Goal: Task Accomplishment & Management: Use online tool/utility

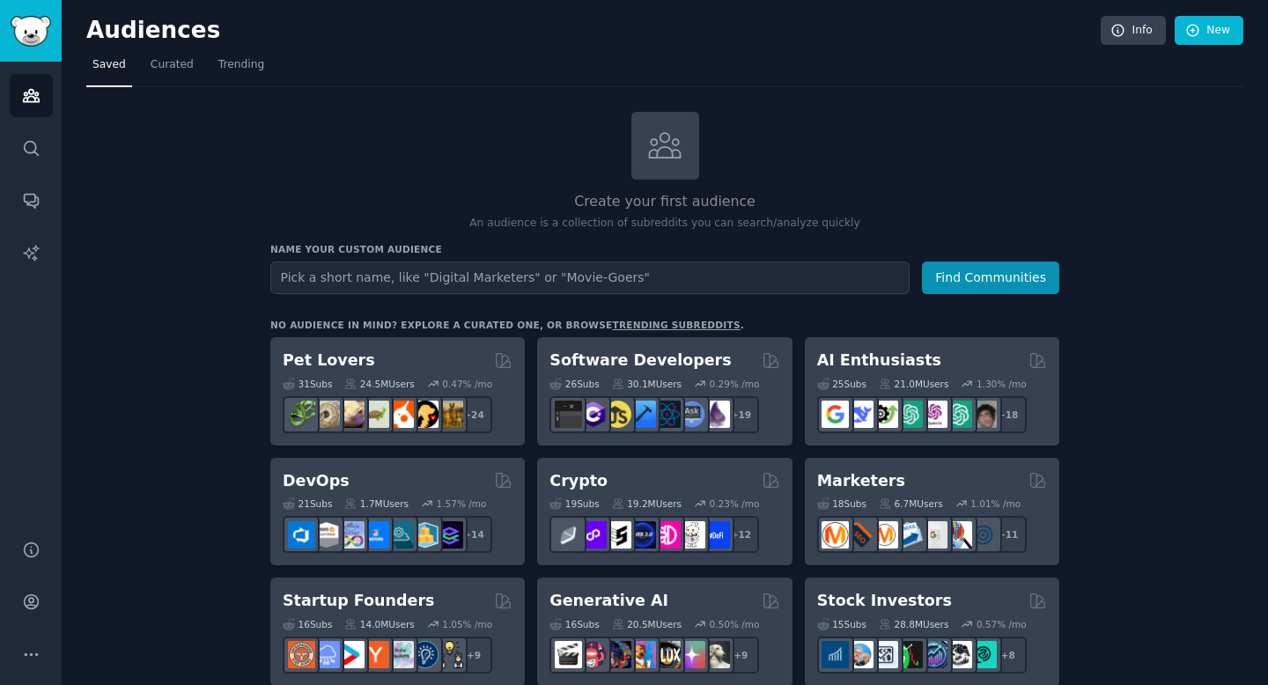
click at [563, 278] on input "text" at bounding box center [589, 277] width 639 height 33
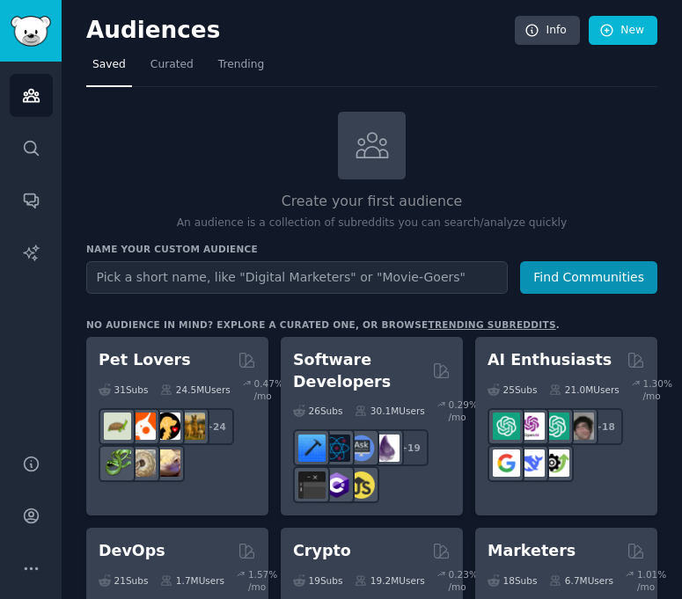
click at [268, 30] on h2 "Audiences" at bounding box center [300, 31] width 429 height 28
drag, startPoint x: 173, startPoint y: 170, endPoint x: 86, endPoint y: 172, distance: 86.3
click at [86, 172] on div "Create your first audience An audience is a collection of subreddits you can se…" at bounding box center [371, 172] width 571 height 120
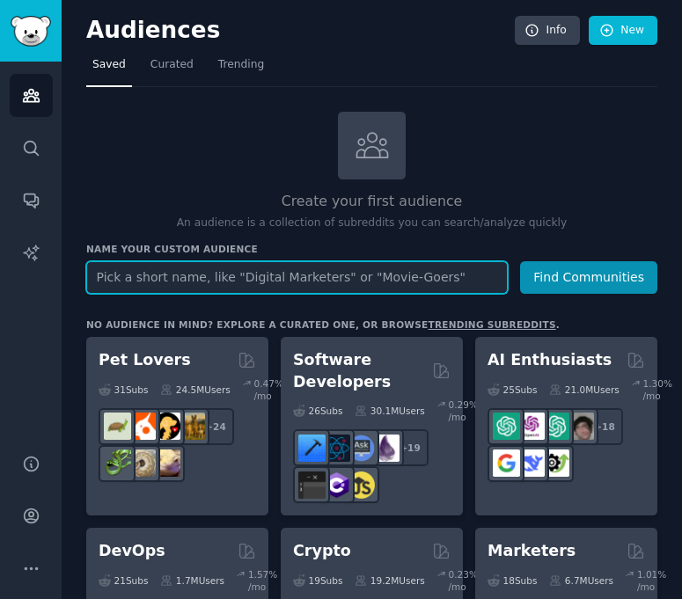
click at [347, 286] on input "text" at bounding box center [297, 277] width 422 height 33
click at [405, 274] on input "text" at bounding box center [297, 277] width 422 height 33
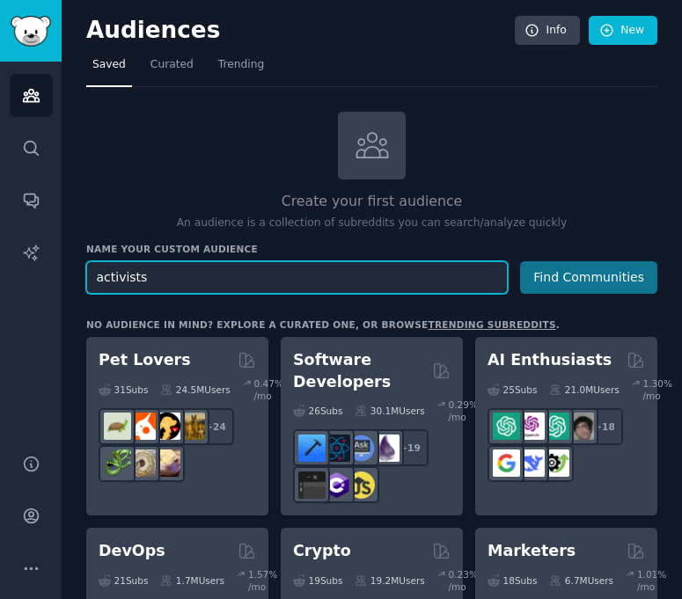
type input "activists"
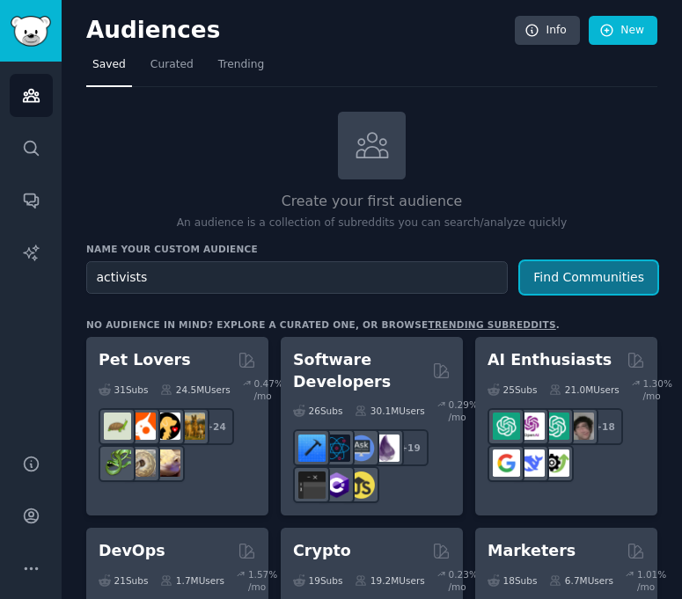
click at [604, 273] on button "Find Communities" at bounding box center [588, 277] width 137 height 33
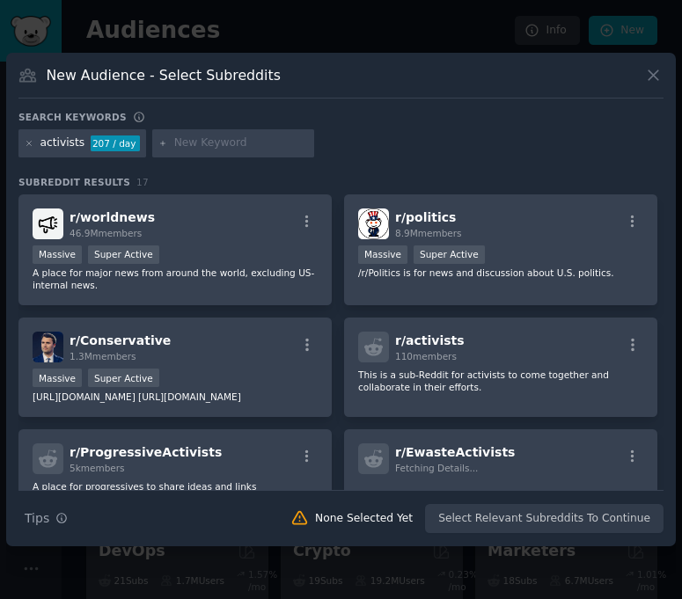
click at [206, 151] on input "text" at bounding box center [241, 144] width 134 height 16
type input "social"
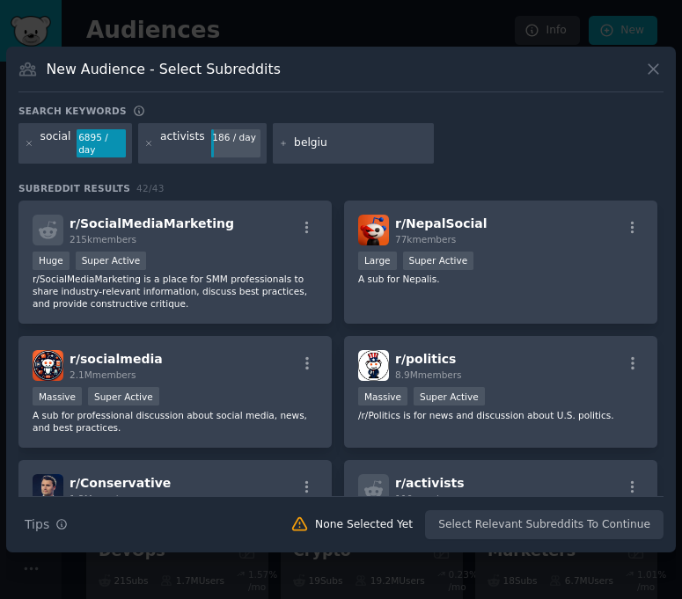
type input "[GEOGRAPHIC_DATA]"
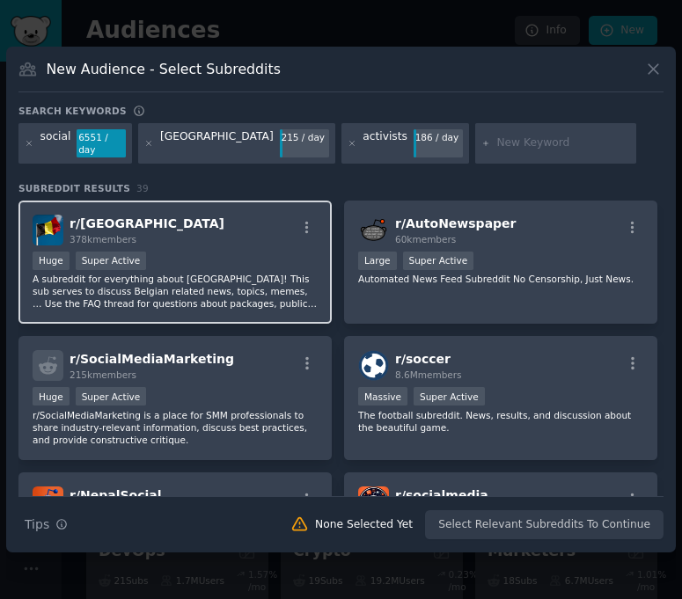
click at [215, 234] on div "r/ belgium 378k members" at bounding box center [175, 230] width 285 height 31
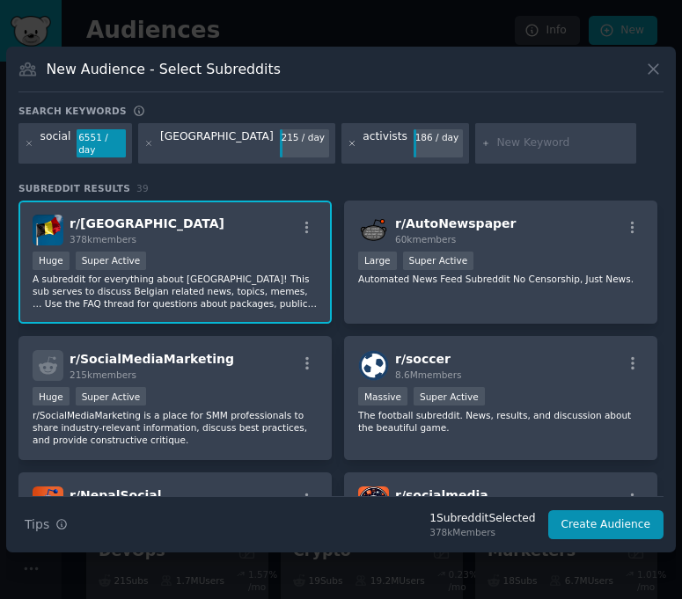
click at [348, 147] on icon at bounding box center [353, 144] width 10 height 10
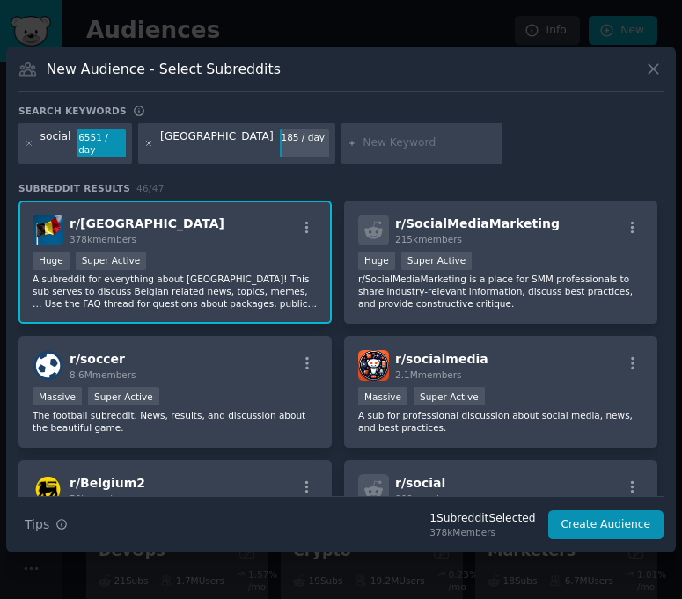
click at [149, 146] on icon at bounding box center [149, 144] width 10 height 10
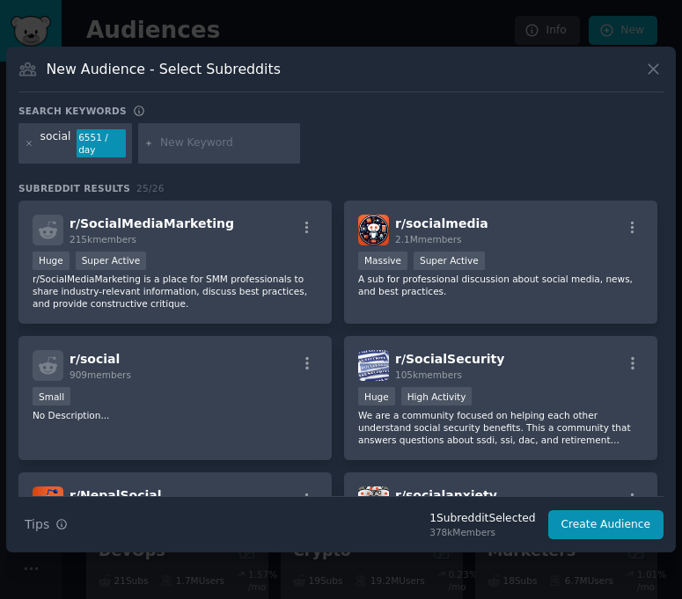
click at [194, 144] on input "text" at bounding box center [227, 144] width 134 height 16
type input "activists"
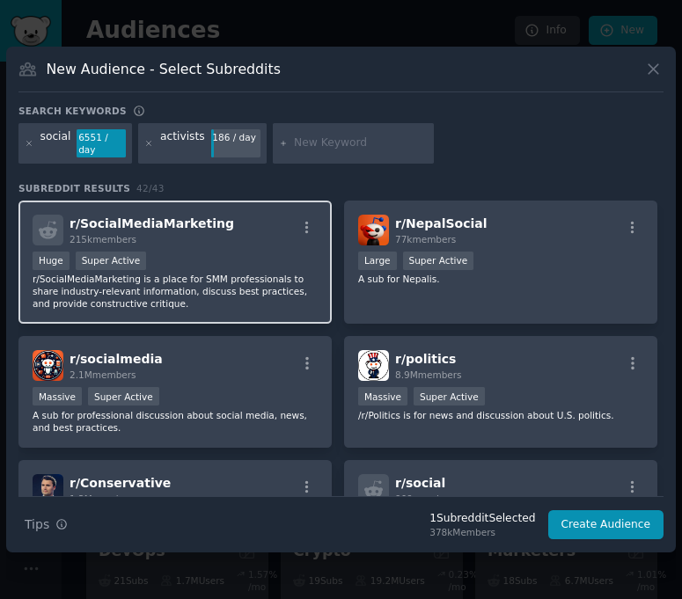
click at [243, 229] on div "r/ SocialMediaMarketing 215k members" at bounding box center [175, 230] width 285 height 31
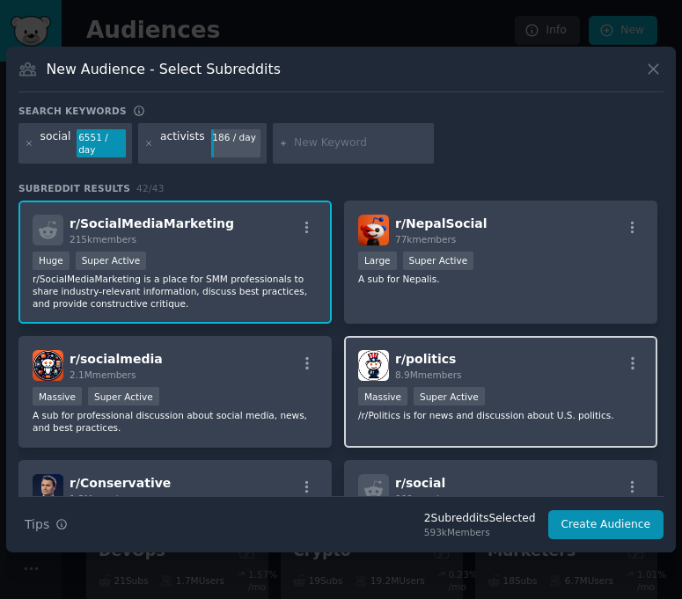
click at [545, 387] on div "Massive Super Active" at bounding box center [500, 398] width 285 height 22
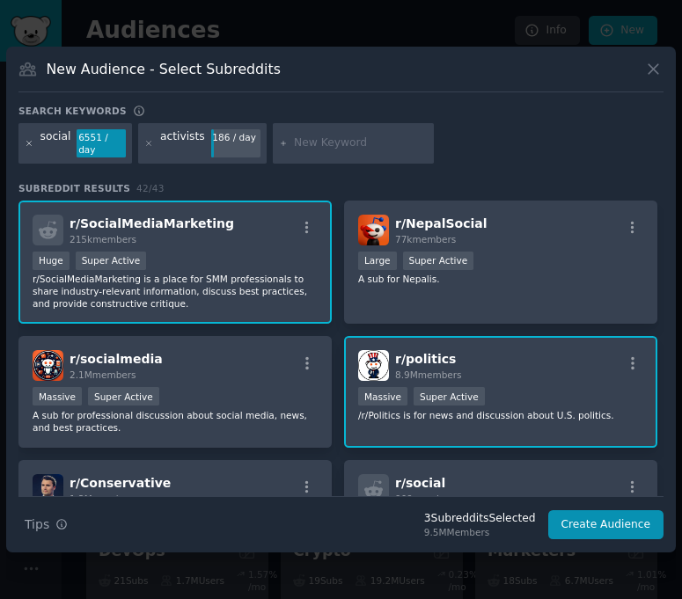
click at [27, 145] on icon at bounding box center [30, 144] width 10 height 10
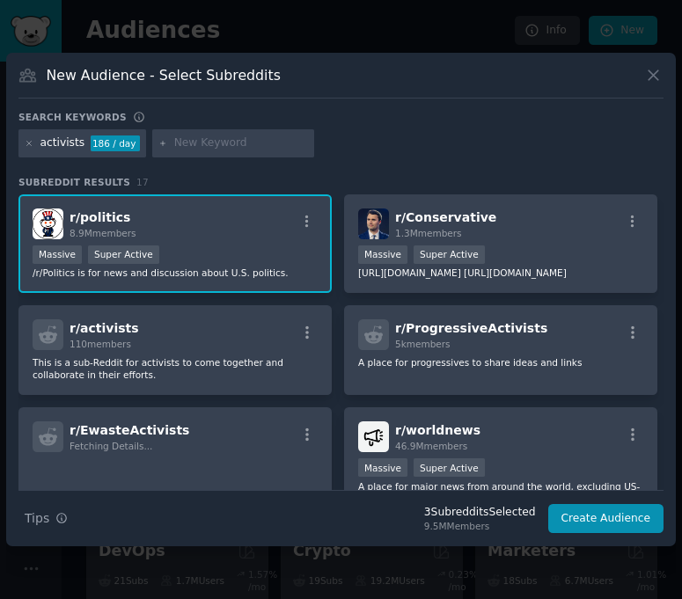
click at [198, 141] on input "text" at bounding box center [241, 144] width 134 height 16
type input "[GEOGRAPHIC_DATA]"
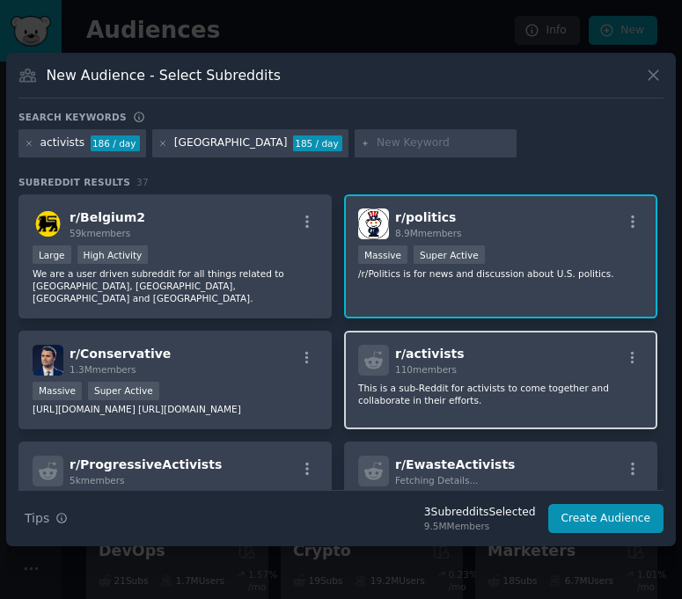
scroll to position [126, 0]
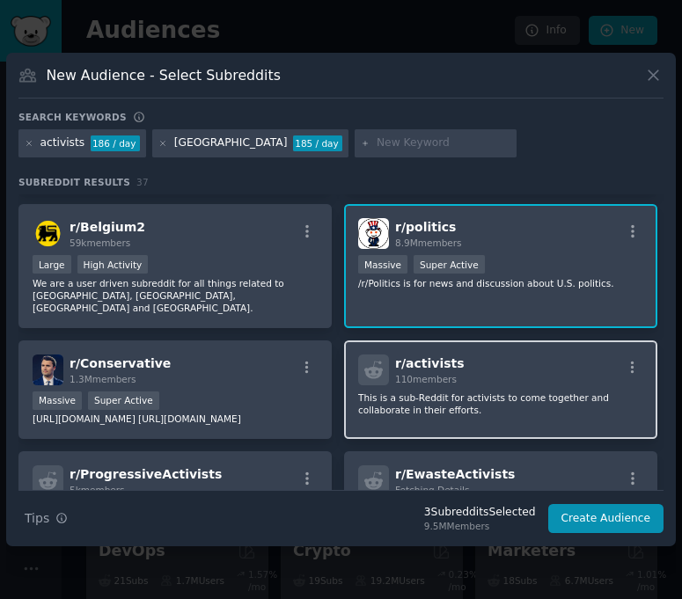
click at [486, 362] on div "r/ activists 110 members" at bounding box center [500, 370] width 285 height 31
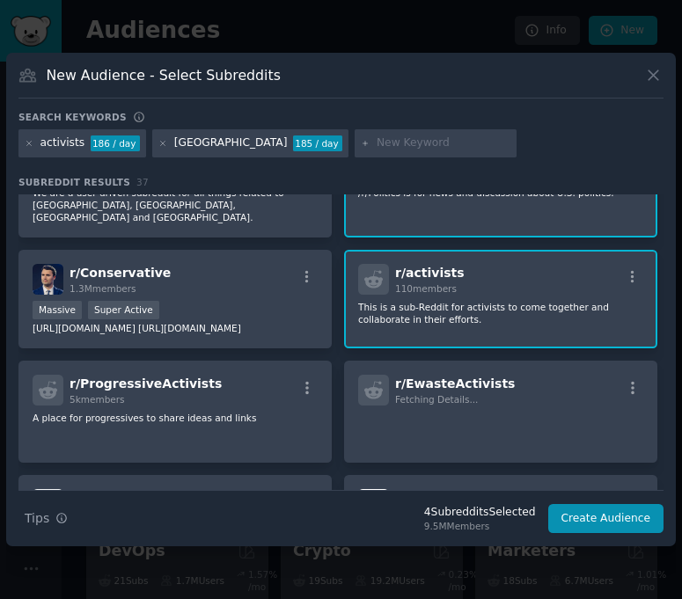
scroll to position [245, 0]
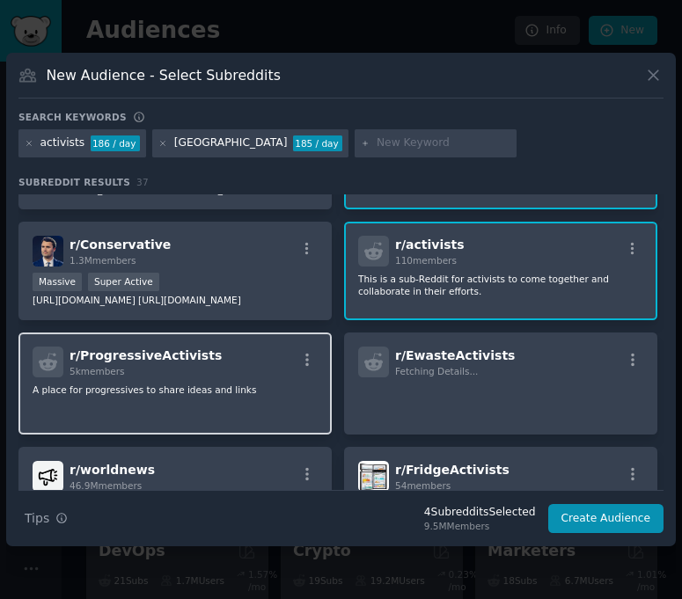
click at [261, 409] on div "r/ ProgressiveActivists 5k members A place for progressives to share ideas and …" at bounding box center [174, 384] width 313 height 102
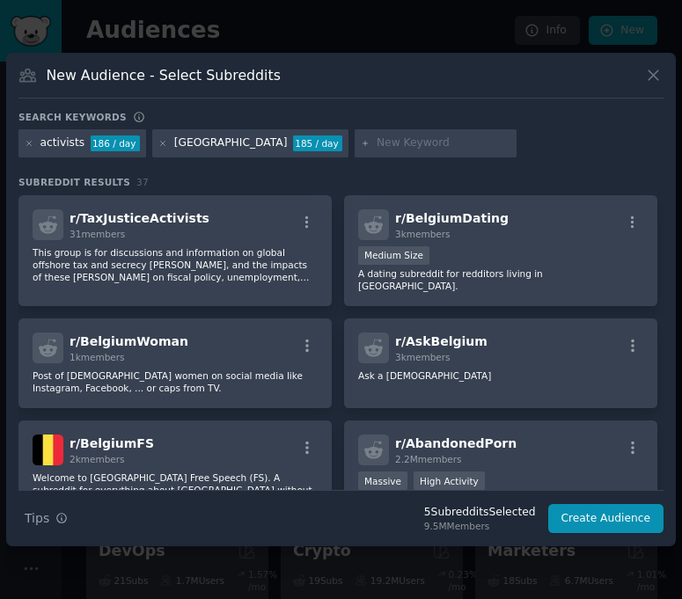
scroll to position [724, 0]
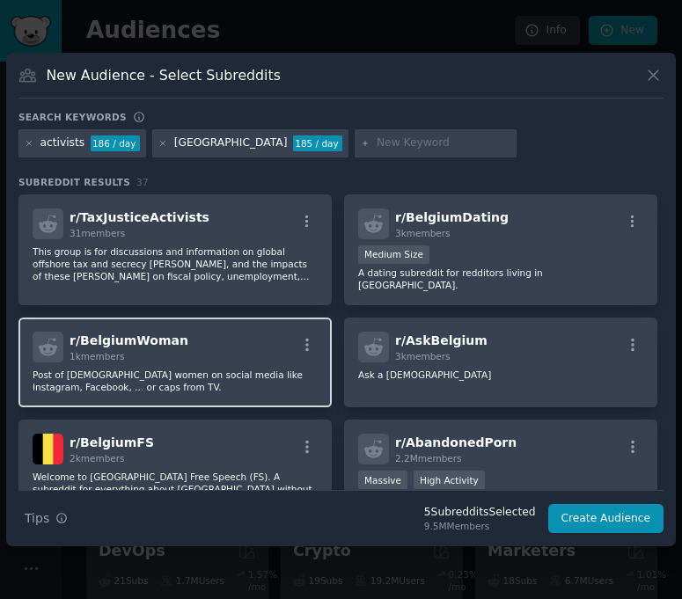
click at [297, 337] on div at bounding box center [308, 347] width 22 height 21
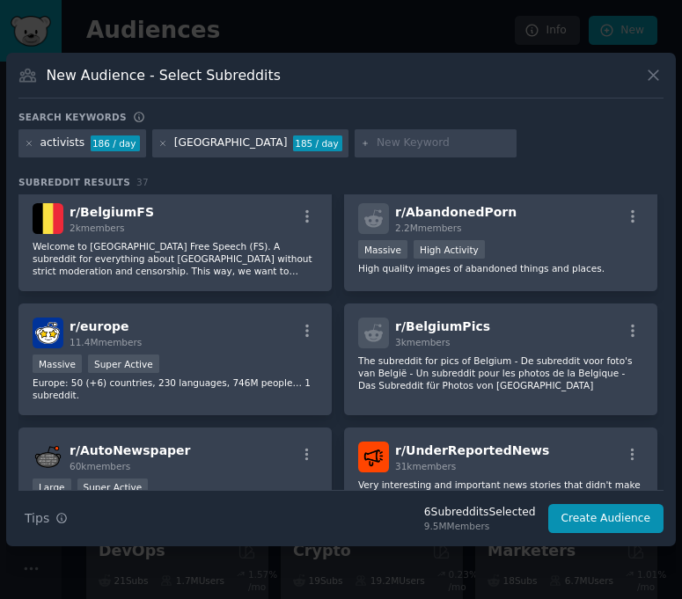
scroll to position [949, 0]
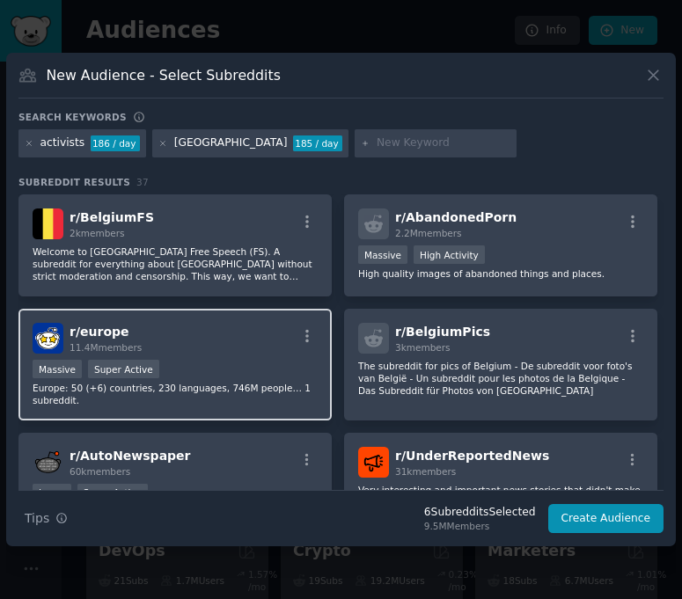
click at [276, 333] on div "r/ [GEOGRAPHIC_DATA] 11.4M members Massive Super Active Europe: 50 (+6) countri…" at bounding box center [174, 365] width 313 height 112
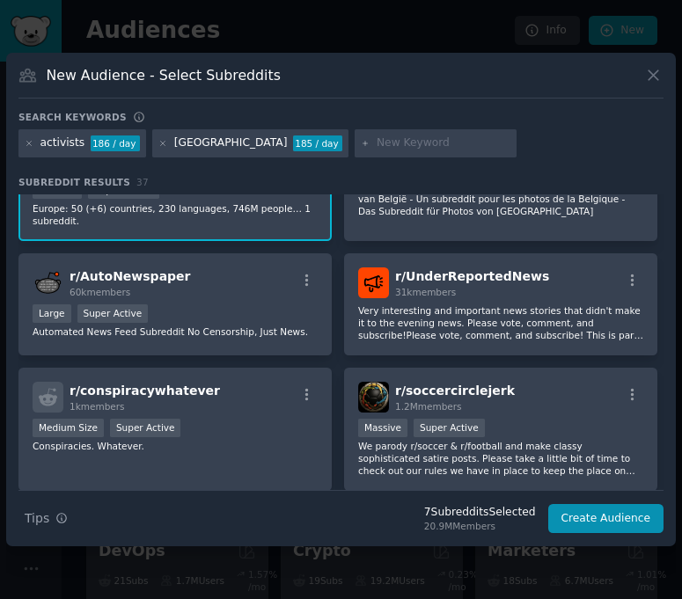
scroll to position [1151, 0]
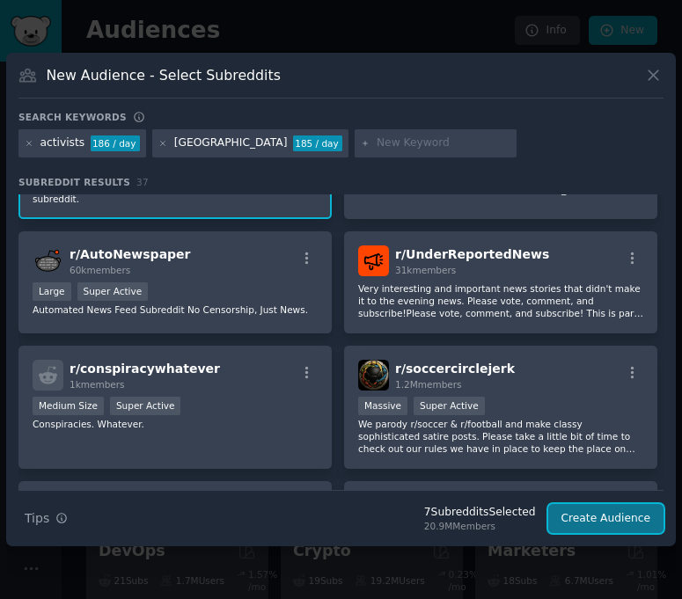
click at [590, 519] on button "Create Audience" at bounding box center [606, 519] width 116 height 30
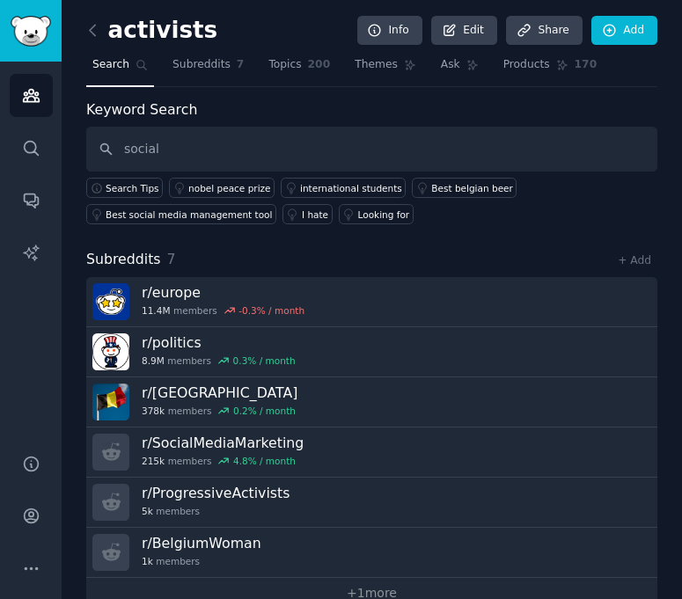
type input "social"
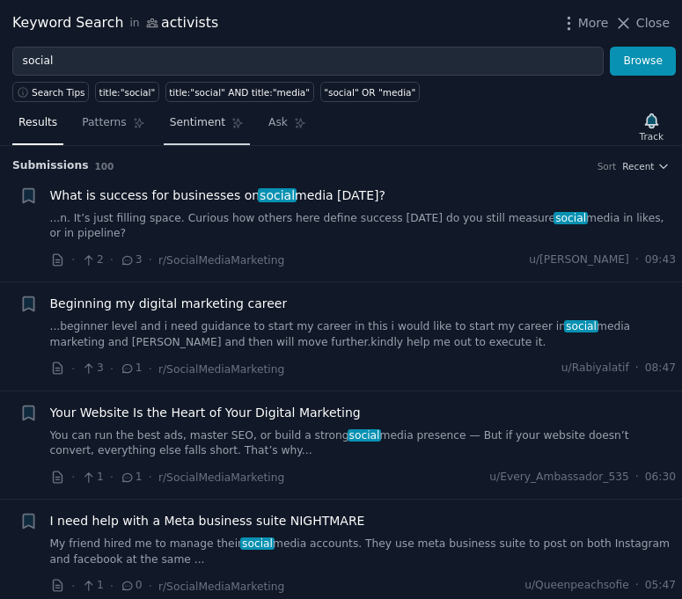
click at [188, 120] on span "Sentiment" at bounding box center [197, 123] width 55 height 16
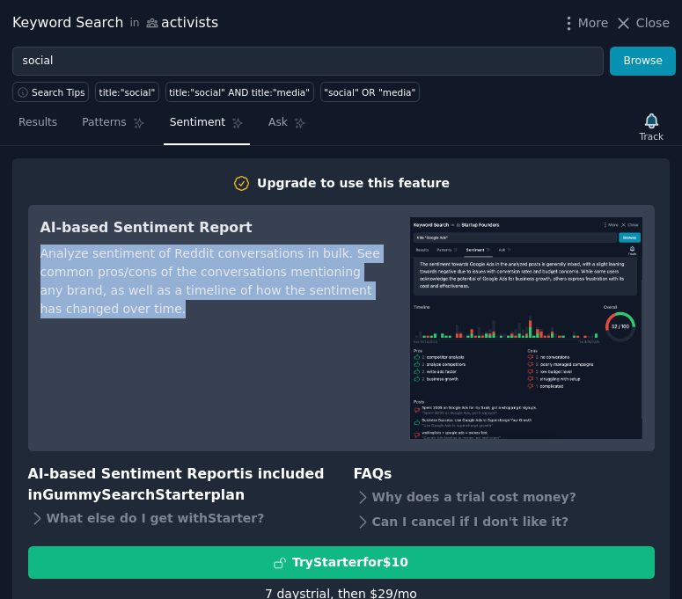
drag, startPoint x: 40, startPoint y: 256, endPoint x: 173, endPoint y: 312, distance: 144.8
click at [171, 306] on div "Analyze sentiment of Reddit conversations in bulk. See common pros/cons of the …" at bounding box center [212, 282] width 345 height 74
click at [173, 312] on div "Analyze sentiment of Reddit conversations in bulk. See common pros/cons of the …" at bounding box center [212, 282] width 345 height 74
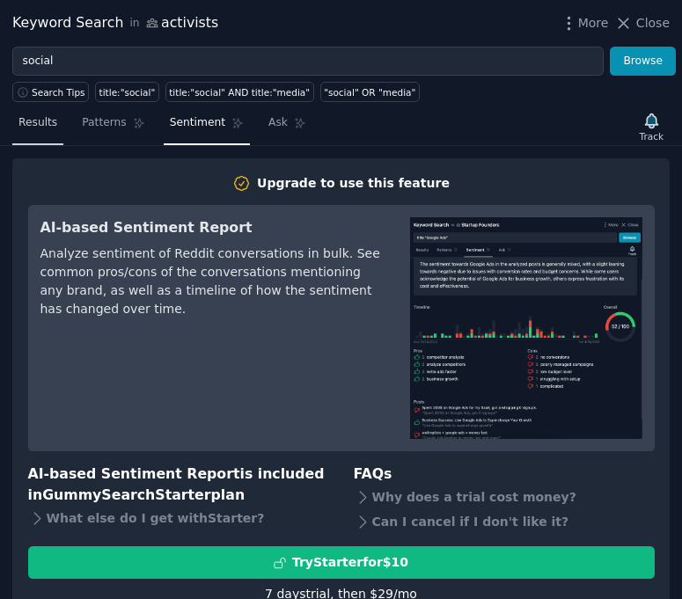
click at [60, 131] on link "Results" at bounding box center [37, 127] width 51 height 36
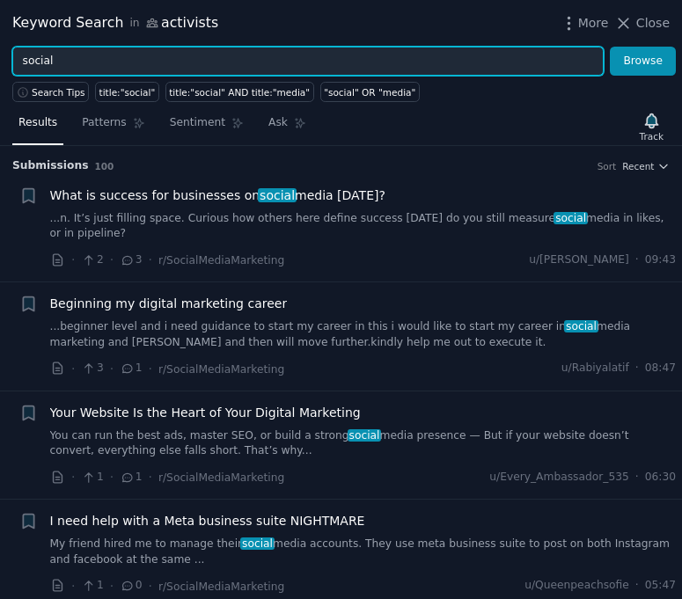
click at [88, 68] on input "social" at bounding box center [308, 62] width 592 height 30
type input "social activism"
click at [610, 47] on button "Browse" at bounding box center [643, 62] width 66 height 30
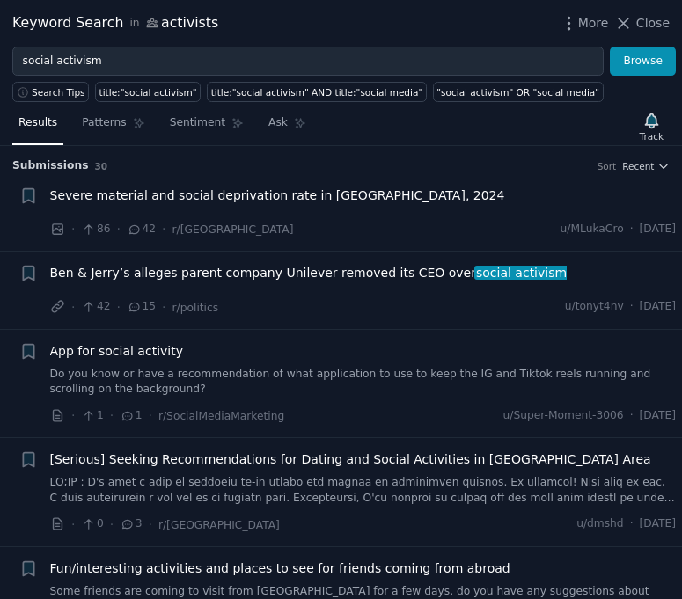
click at [429, 277] on span "Ben & Jerry’s alleges parent company Unilever removed its CEO over social activ…" at bounding box center [309, 273] width 518 height 18
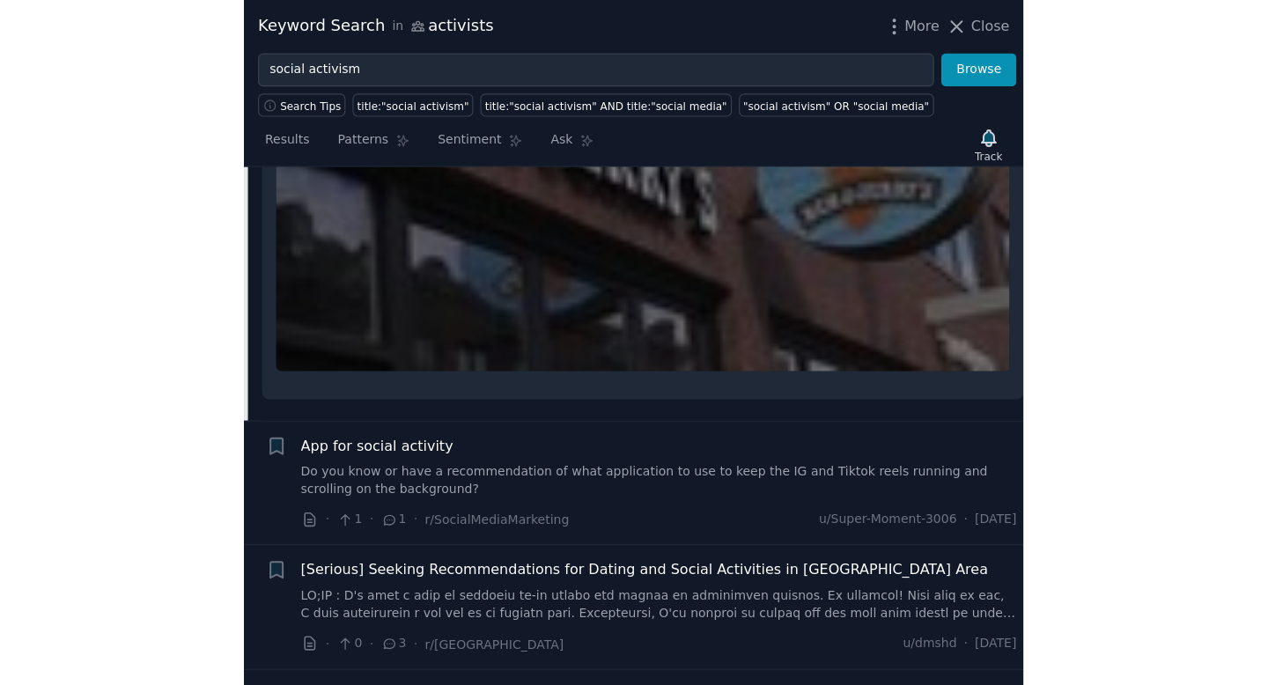
scroll to position [464, 0]
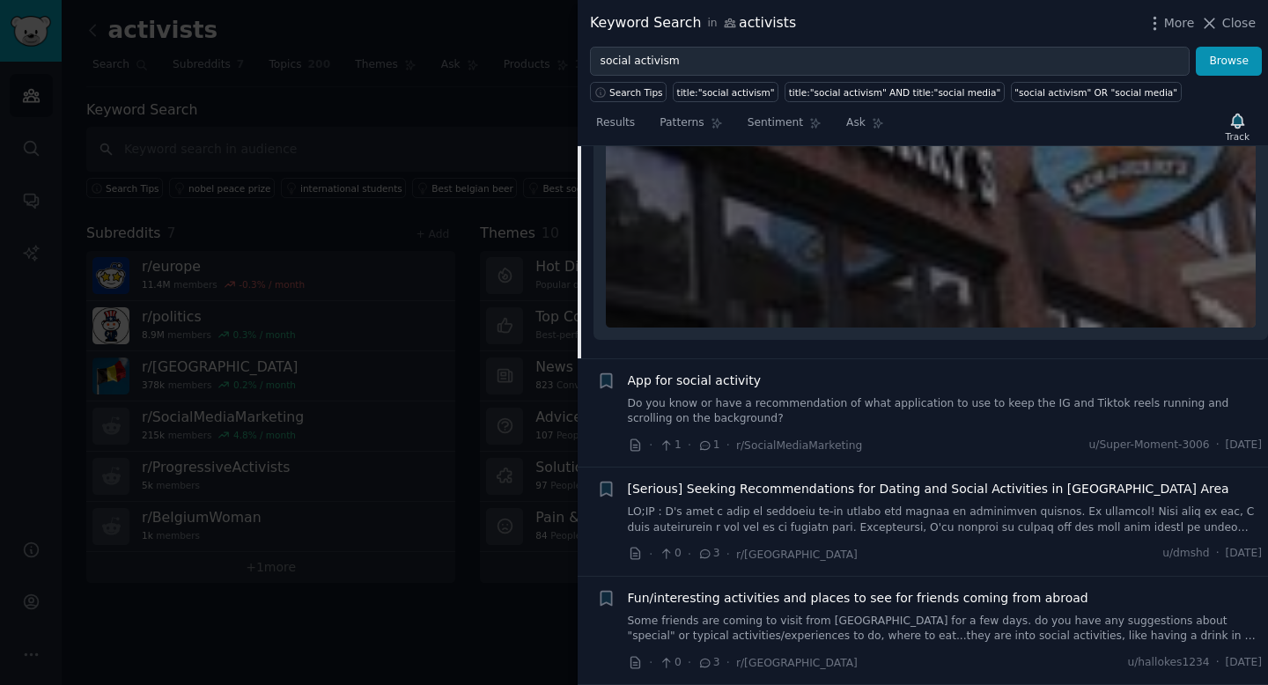
click at [482, 227] on div at bounding box center [634, 342] width 1268 height 685
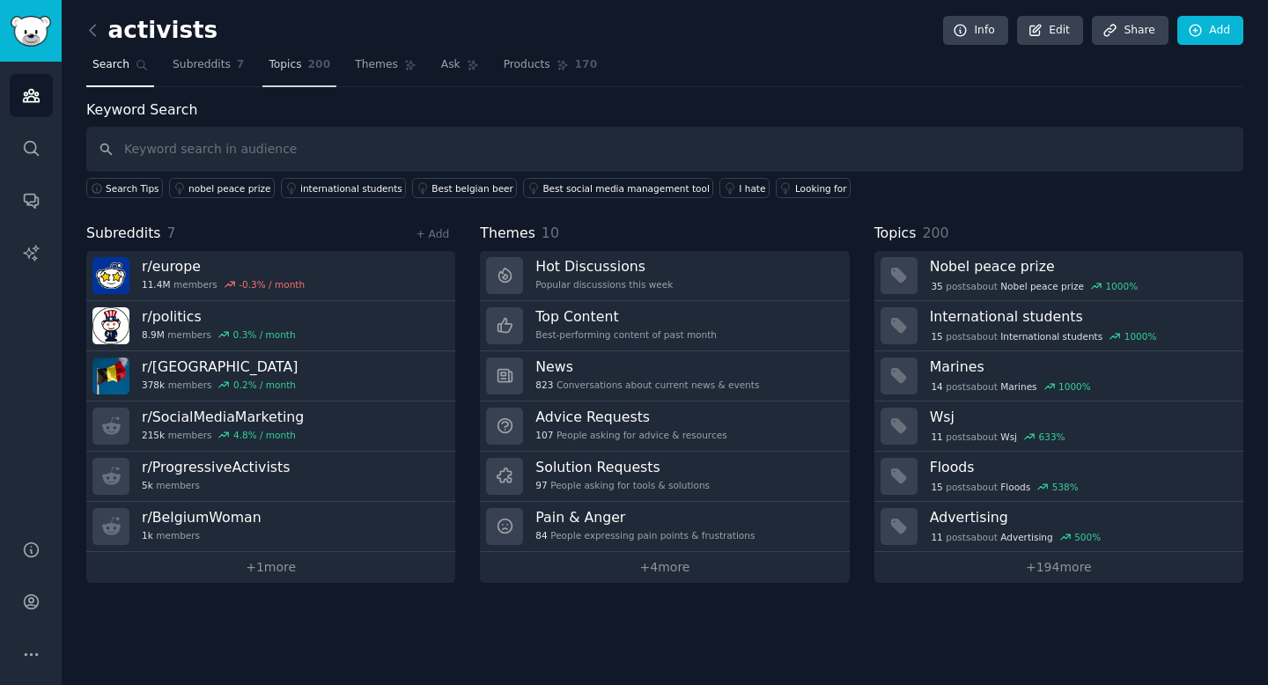
click at [279, 69] on span "Topics" at bounding box center [284, 65] width 33 height 16
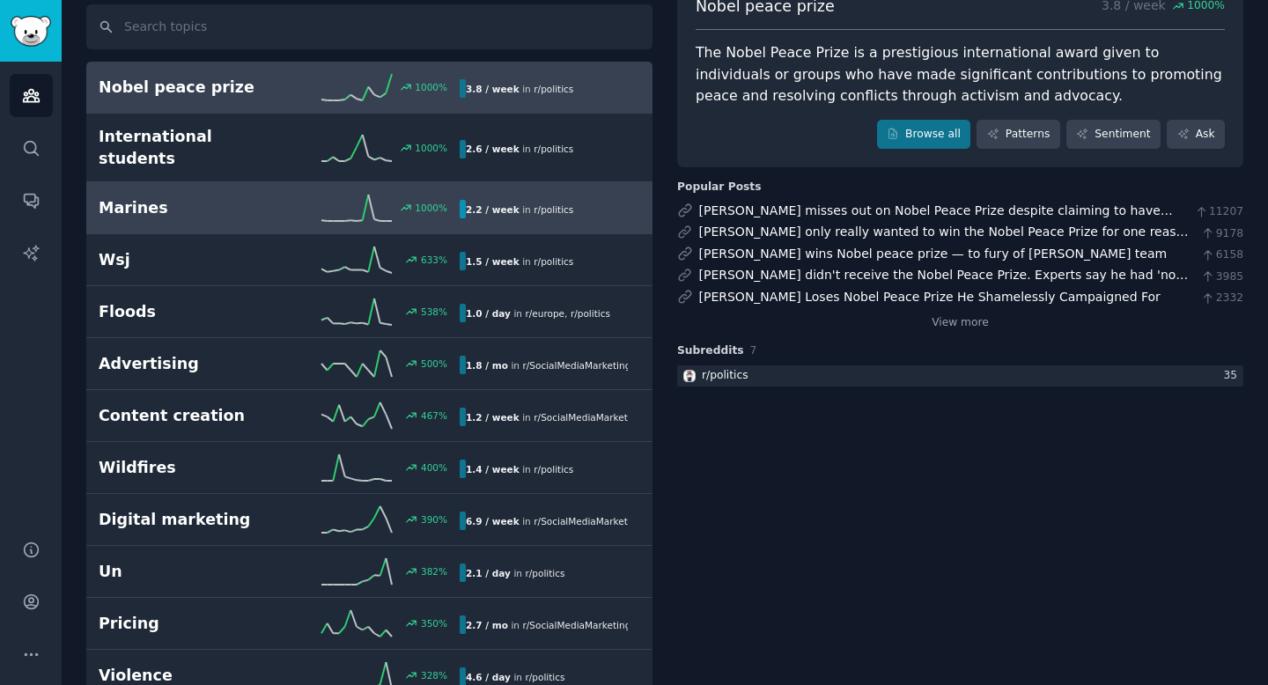
scroll to position [123, 0]
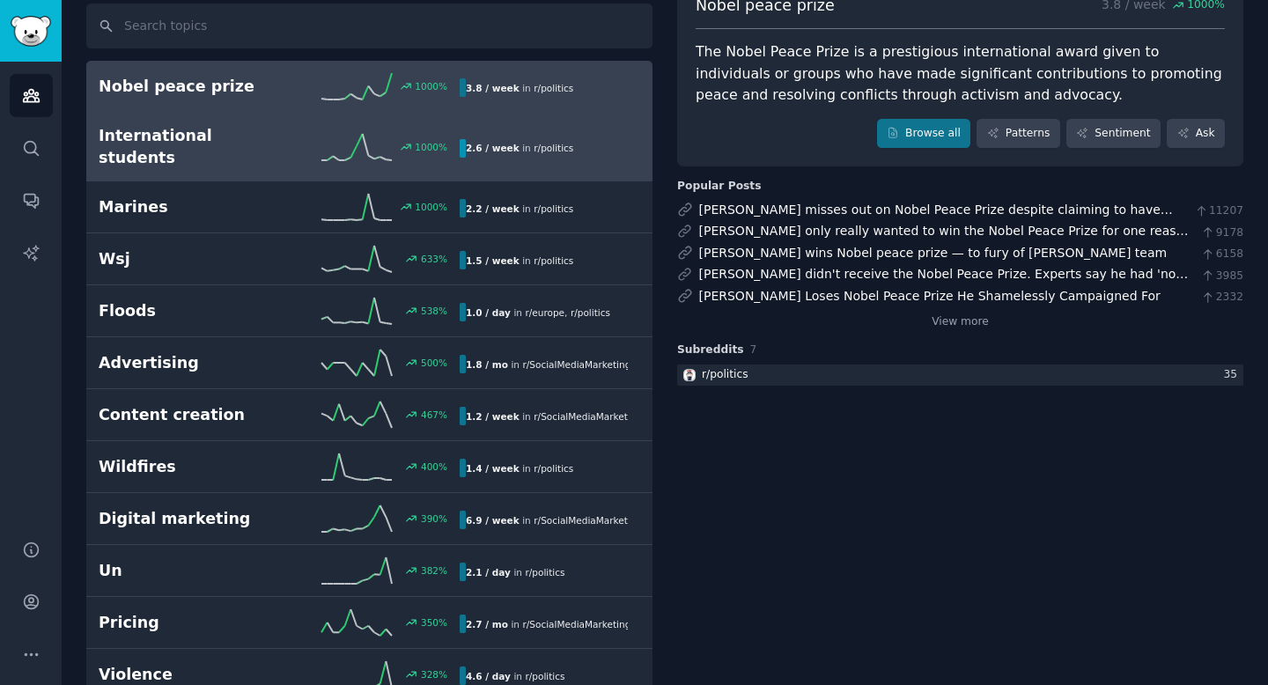
click at [290, 137] on div "1000 %" at bounding box center [369, 147] width 180 height 26
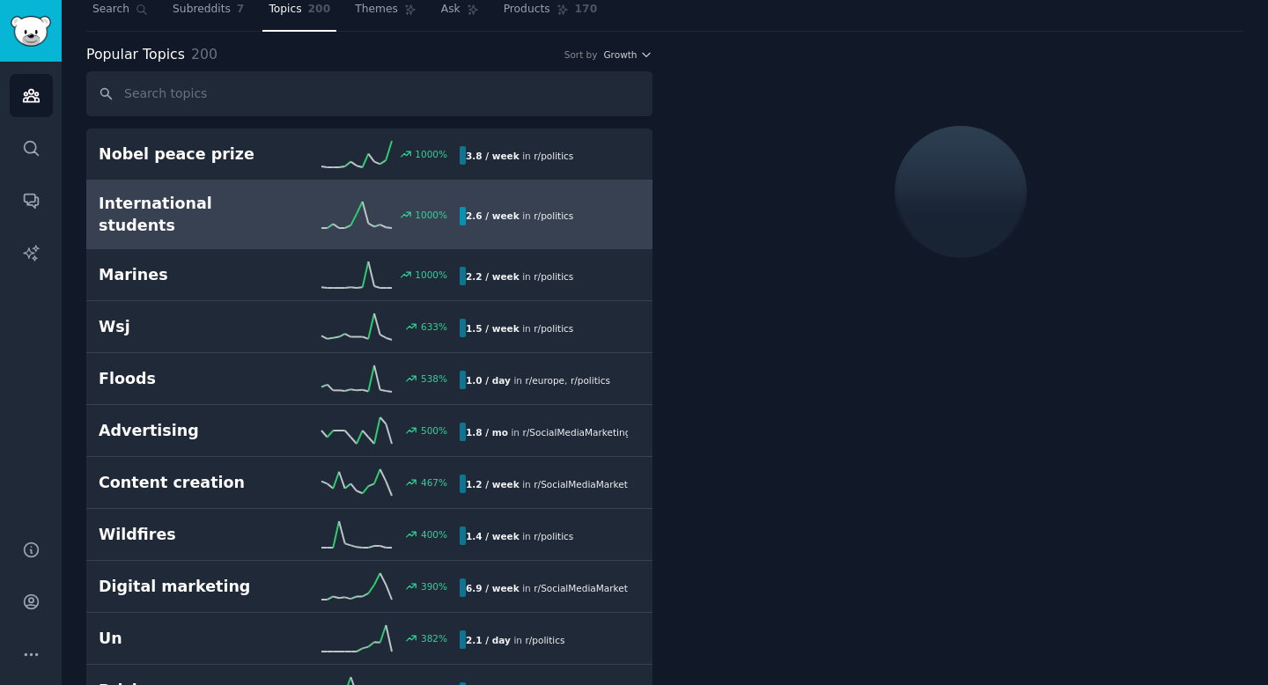
scroll to position [47, 0]
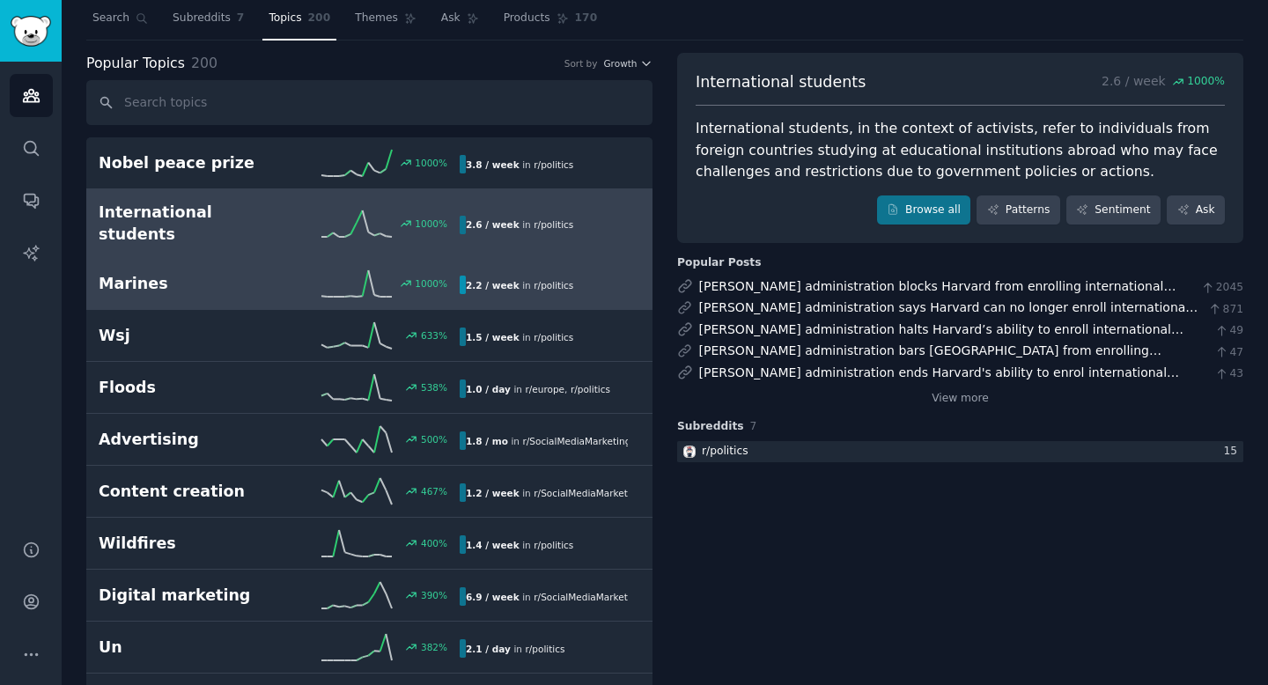
click at [285, 270] on div "1000 %" at bounding box center [369, 283] width 180 height 26
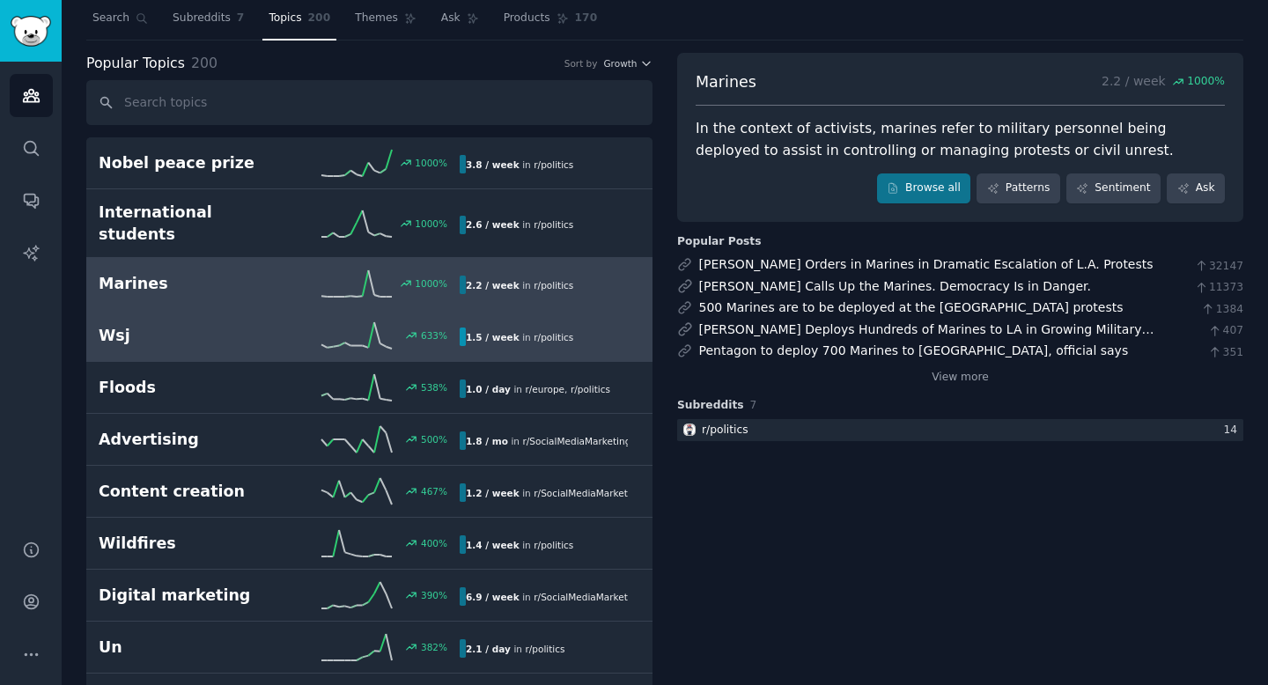
click at [289, 322] on div "633 %" at bounding box center [369, 335] width 180 height 26
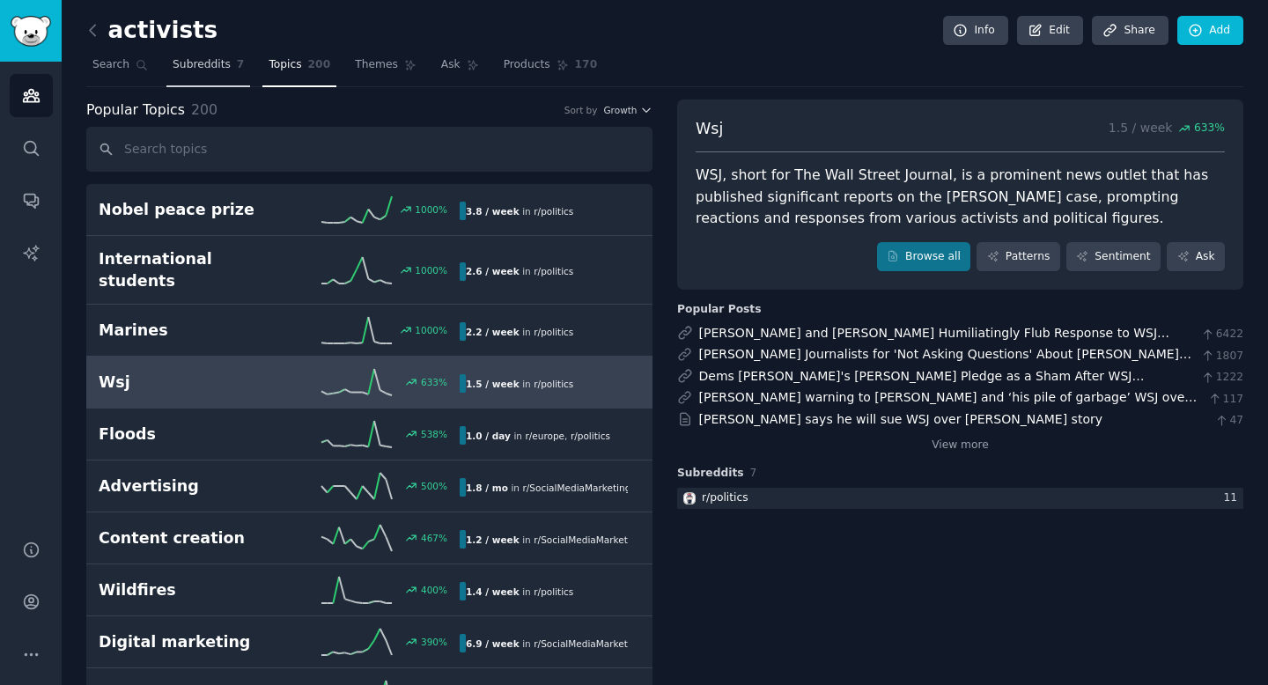
click at [215, 71] on span "Subreddits" at bounding box center [202, 65] width 58 height 16
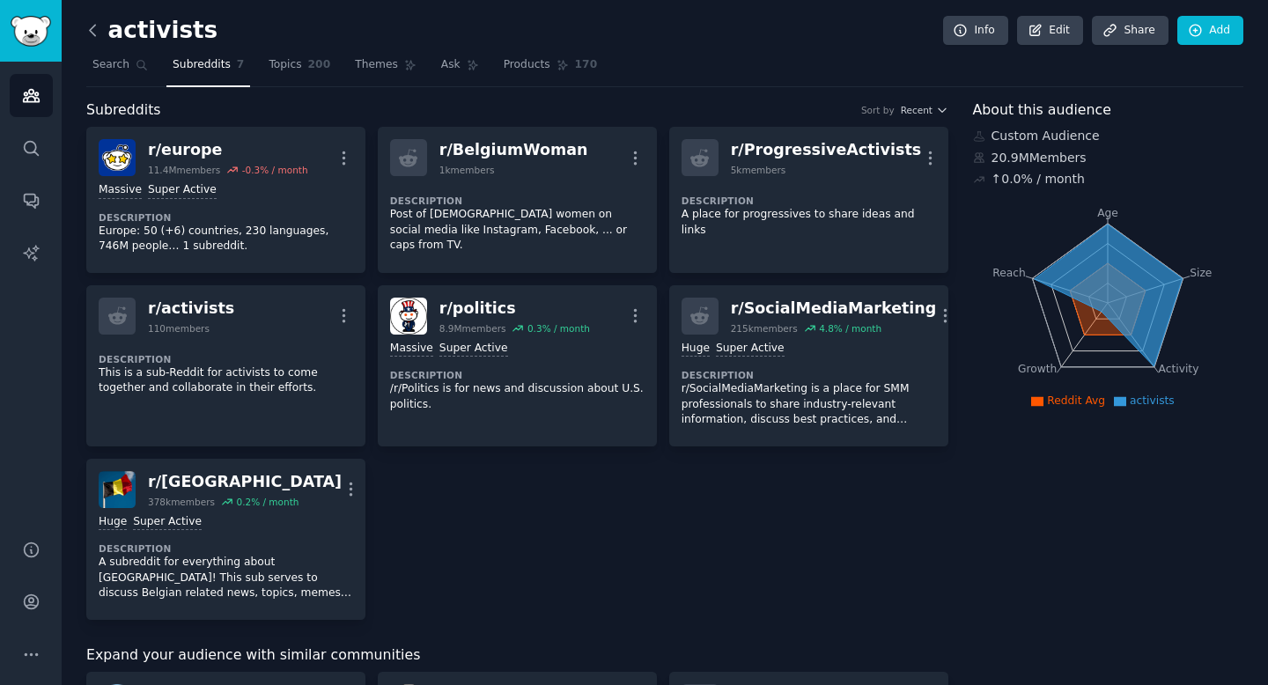
click at [93, 29] on icon at bounding box center [93, 30] width 18 height 18
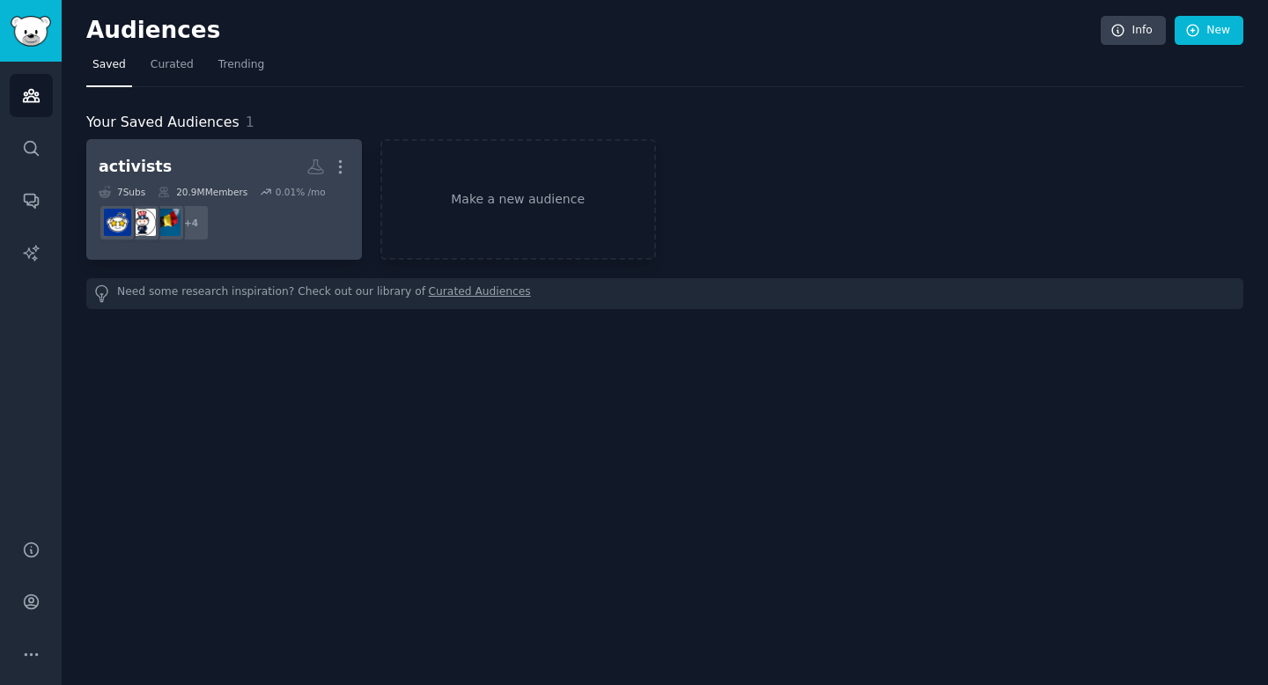
click at [267, 166] on h2 "activists More" at bounding box center [224, 166] width 251 height 31
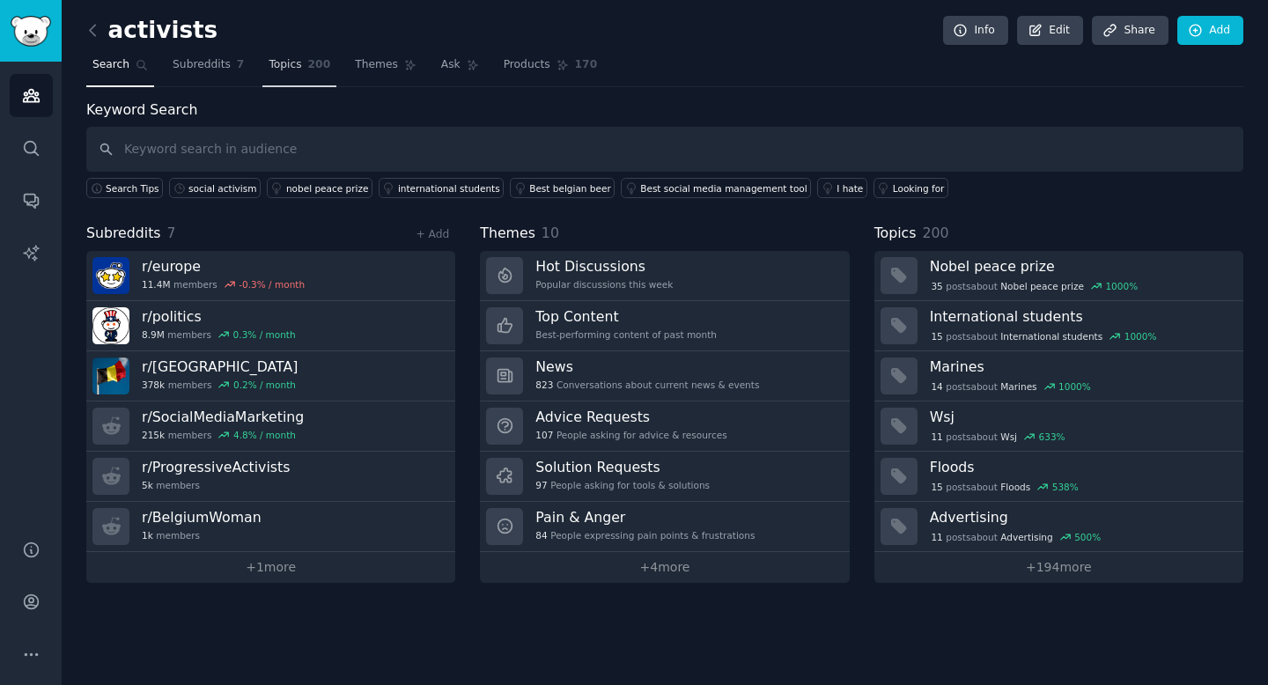
click at [298, 72] on span "Topics" at bounding box center [284, 65] width 33 height 16
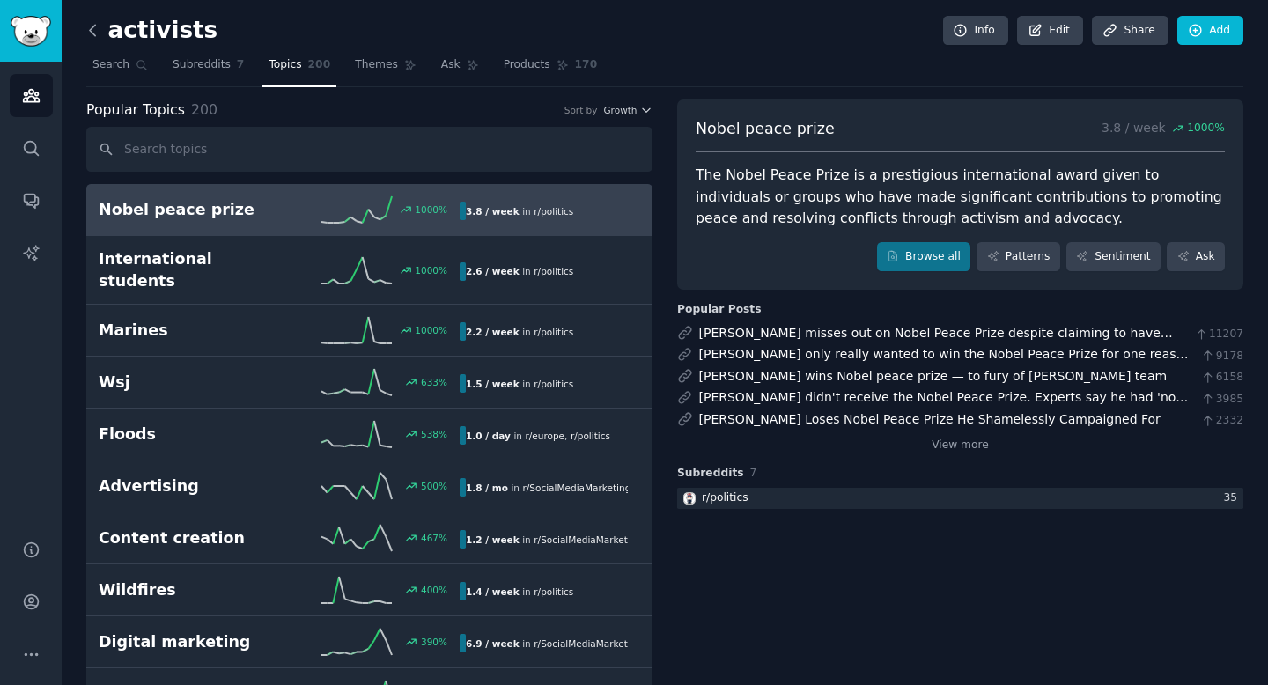
click at [97, 31] on icon at bounding box center [93, 30] width 18 height 18
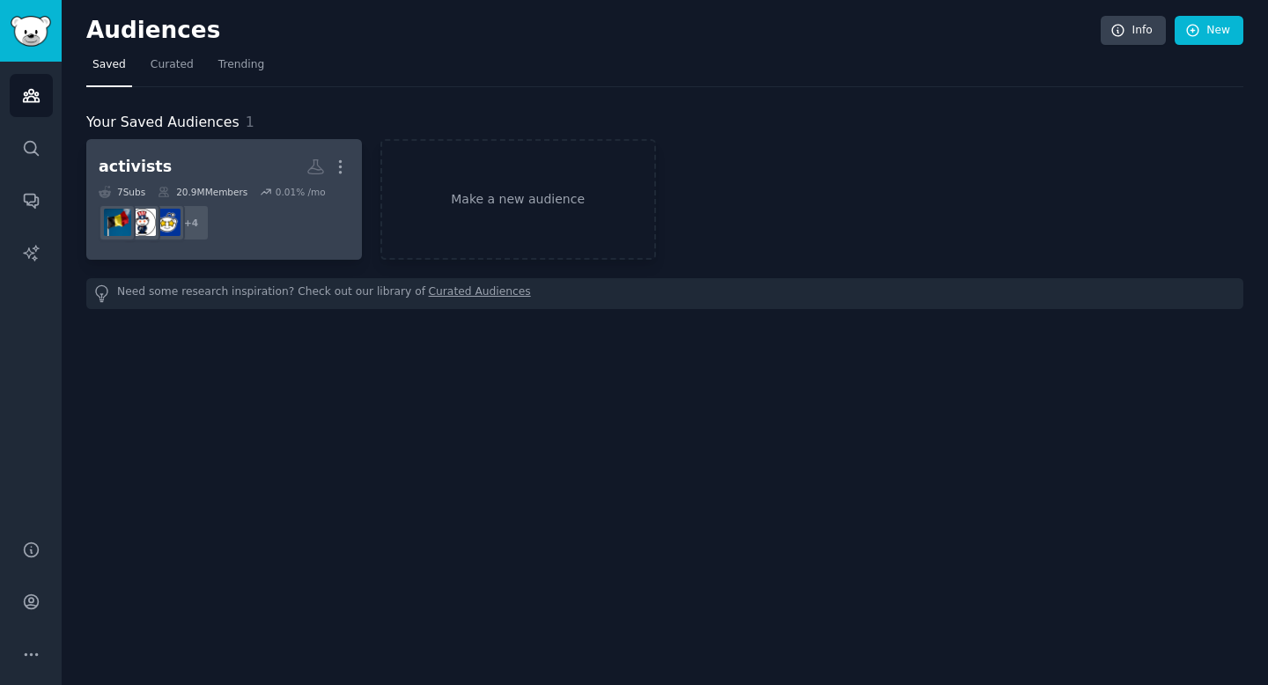
click at [290, 233] on dd "+ 4" at bounding box center [224, 222] width 251 height 49
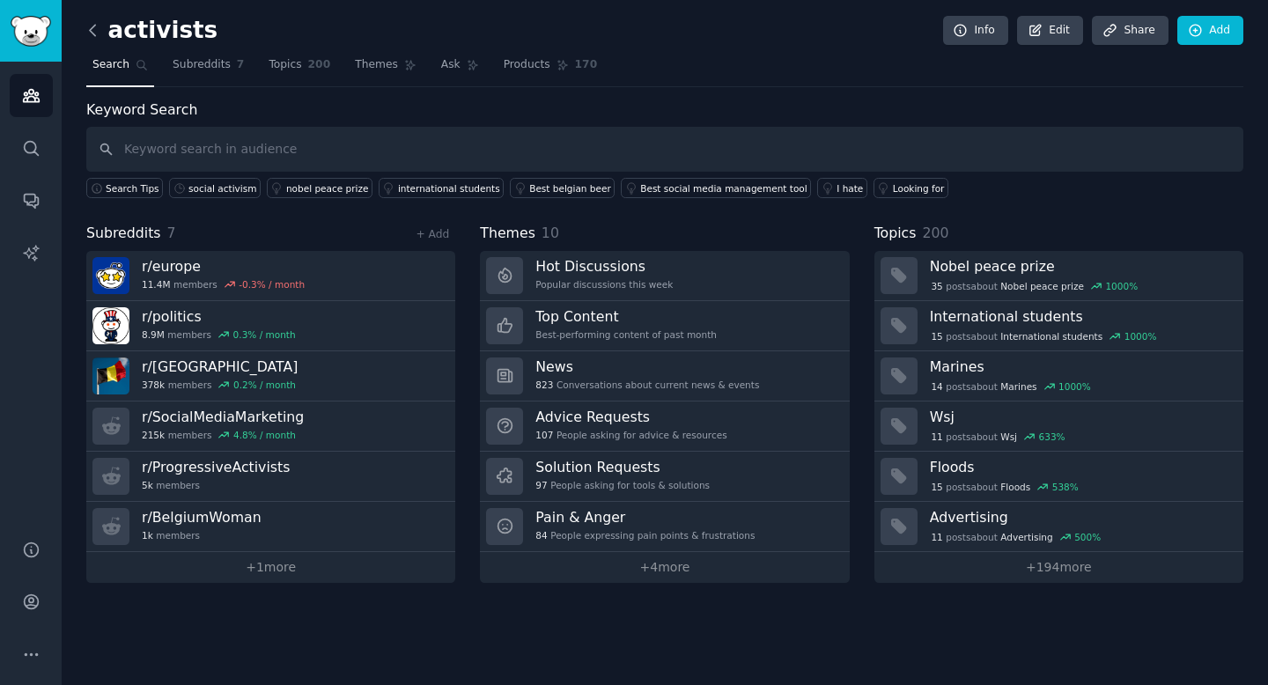
click at [94, 28] on icon at bounding box center [93, 30] width 18 height 18
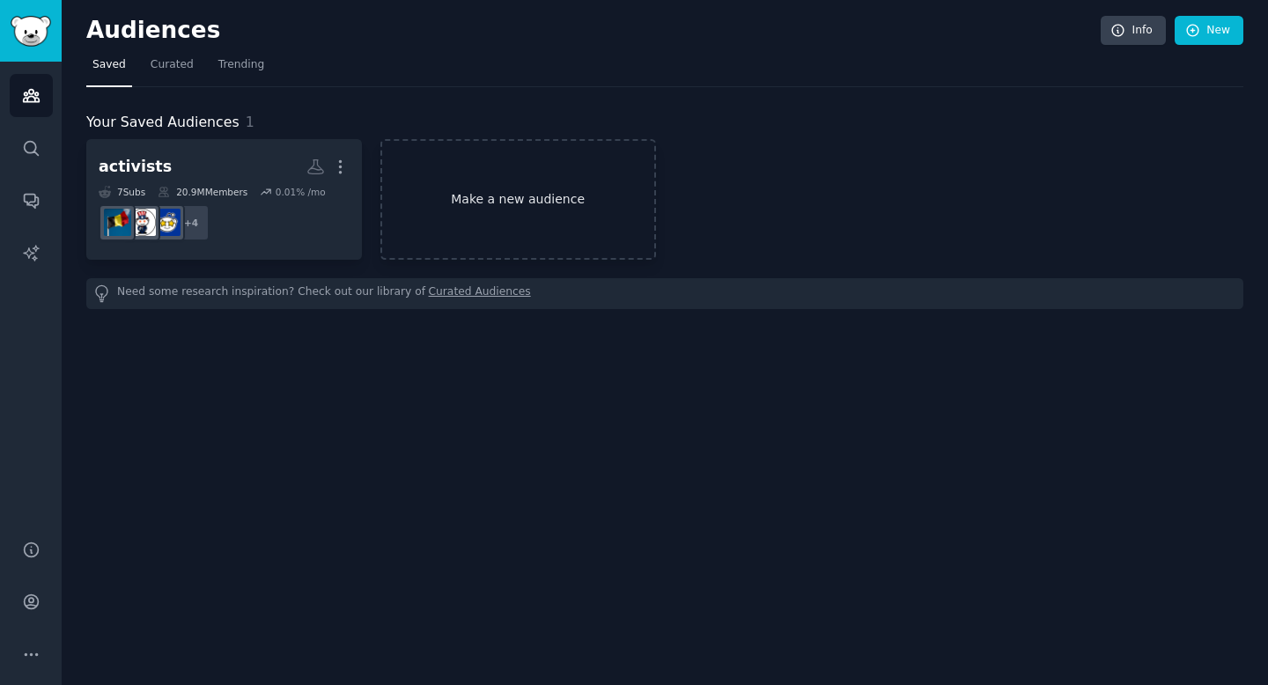
click at [508, 194] on link "Make a new audience" at bounding box center [518, 199] width 276 height 121
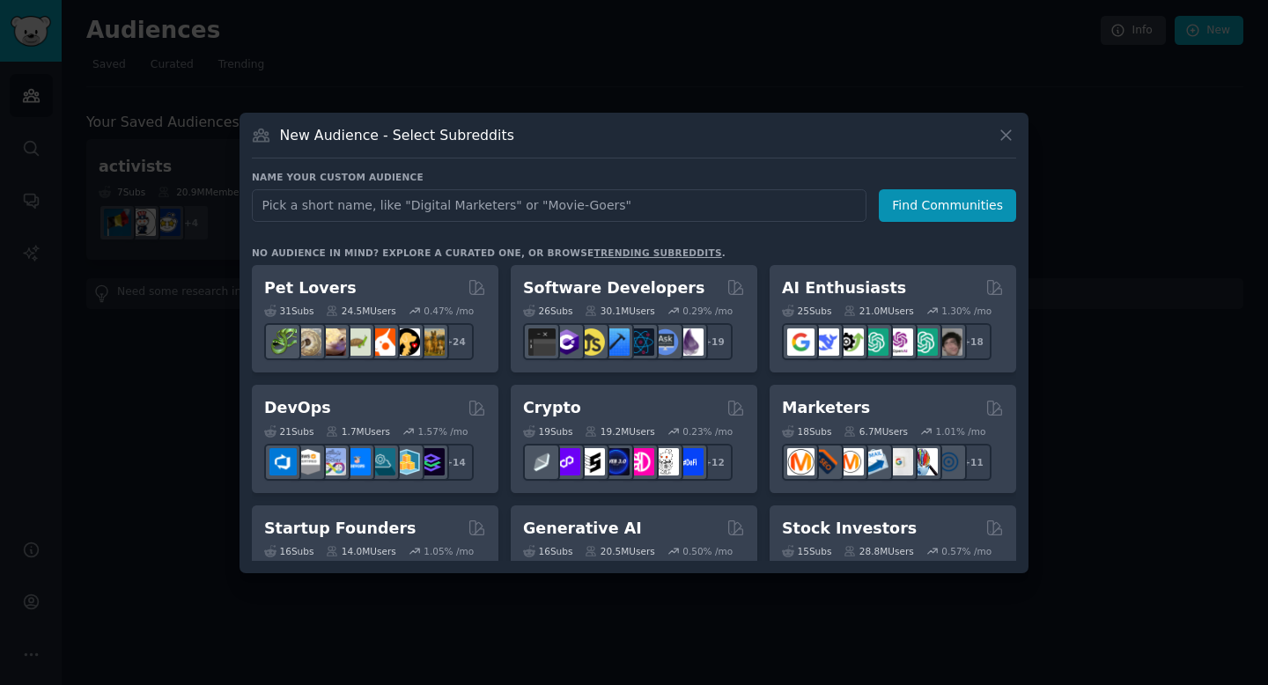
click at [508, 194] on input "text" at bounding box center [559, 205] width 614 height 33
type input "[DEMOGRAPHIC_DATA] activists"
click button "Find Communities" at bounding box center [947, 205] width 137 height 33
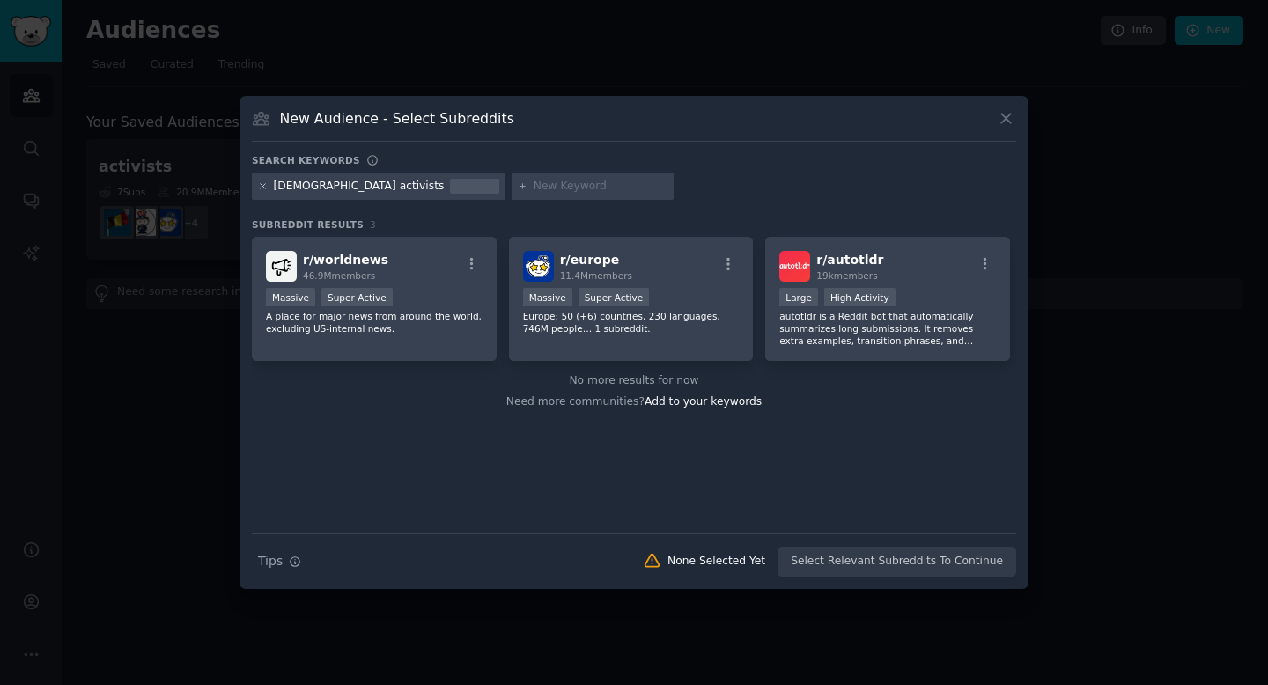
click at [258, 188] on icon at bounding box center [263, 186] width 10 height 10
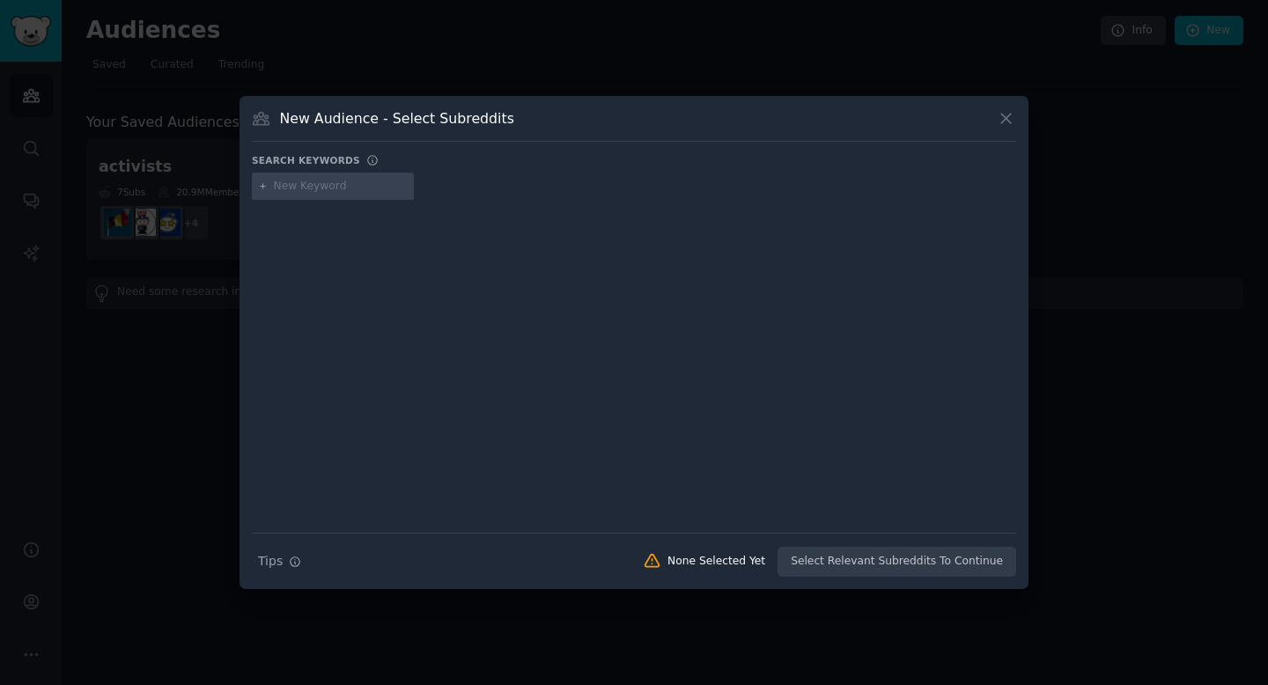
click at [296, 192] on input "text" at bounding box center [341, 187] width 134 height 16
type input "[DEMOGRAPHIC_DATA] activisten"
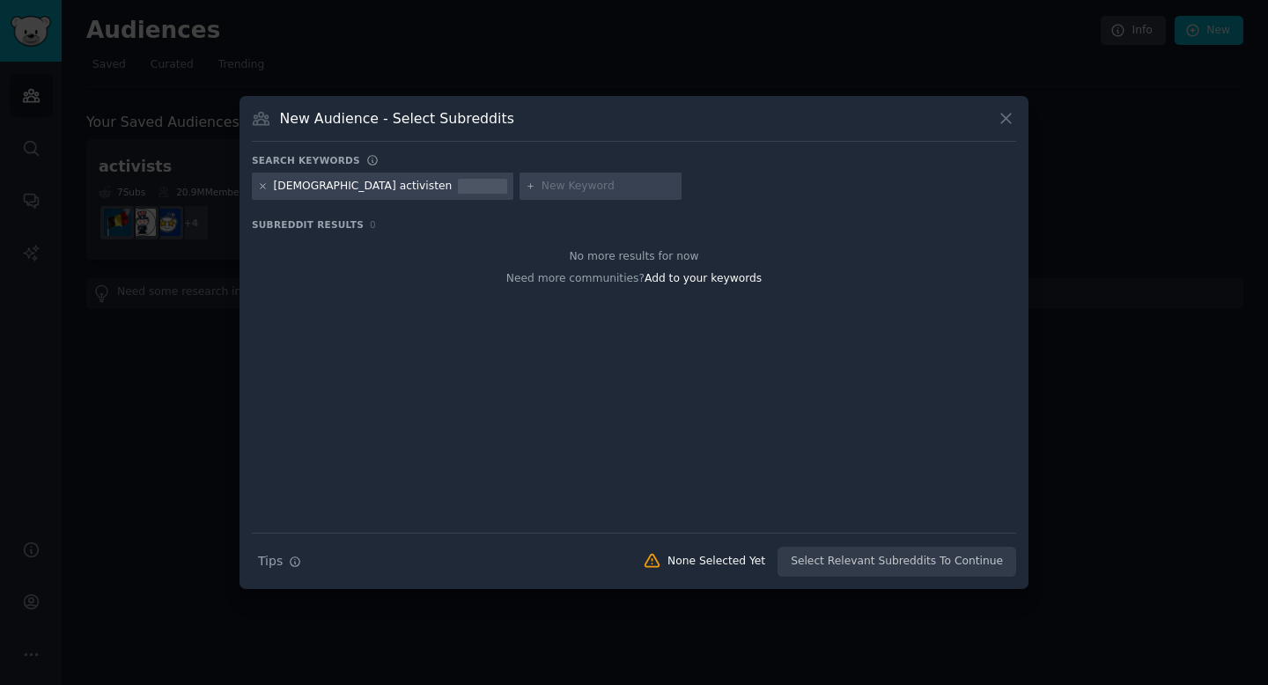
click at [264, 188] on icon at bounding box center [263, 186] width 4 height 4
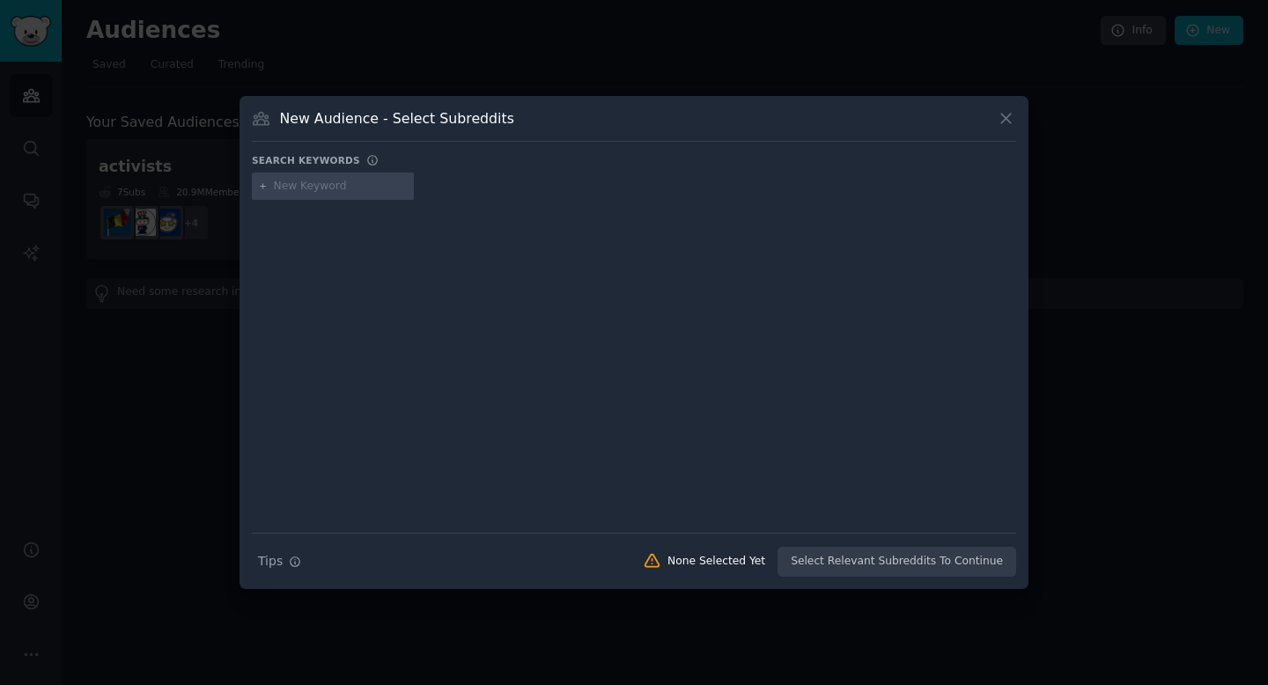
click at [289, 191] on input "text" at bounding box center [341, 187] width 134 height 16
type input "problematiek"
